Goal: Unclear

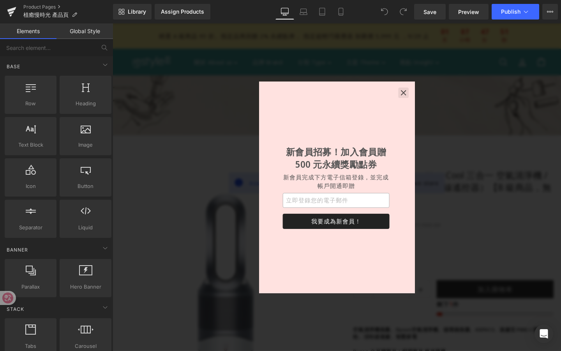
click at [421, 98] on icon "button" at bounding box center [418, 96] width 5 height 5
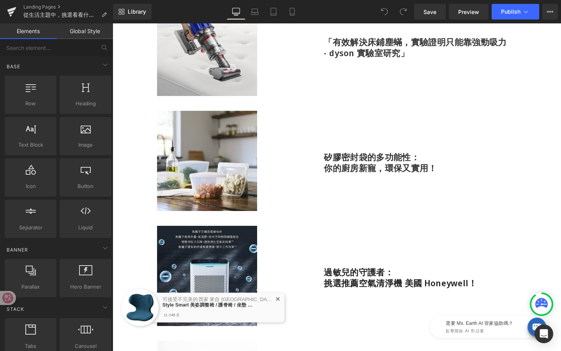
scroll to position [258, 0]
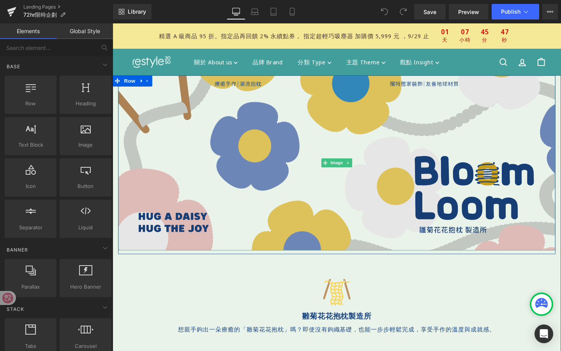
click at [252, 174] on img at bounding box center [348, 170] width 460 height 184
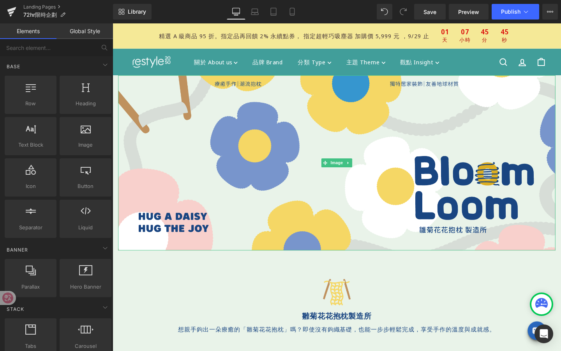
drag, startPoint x: 341, startPoint y: 284, endPoint x: 234, endPoint y: 273, distance: 107.4
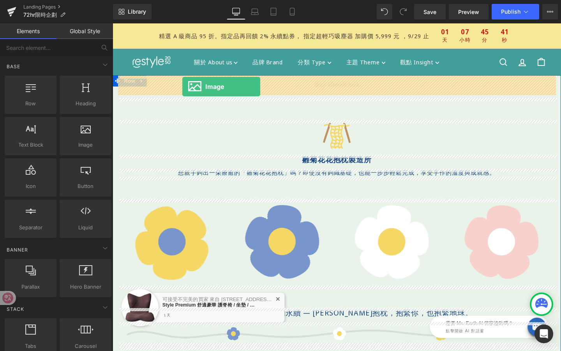
drag, startPoint x: 194, startPoint y: 157, endPoint x: 185, endPoint y: 90, distance: 67.7
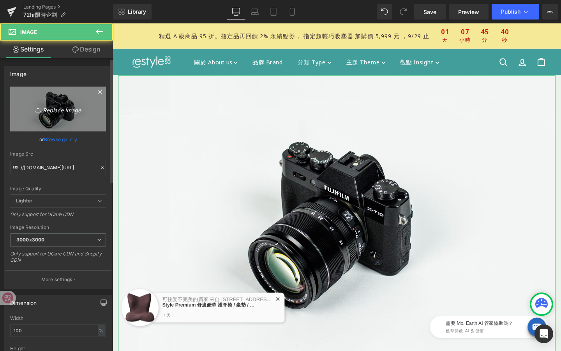
click at [72, 100] on link "Replace Image" at bounding box center [58, 109] width 96 height 45
